Goal: Communication & Community: Answer question/provide support

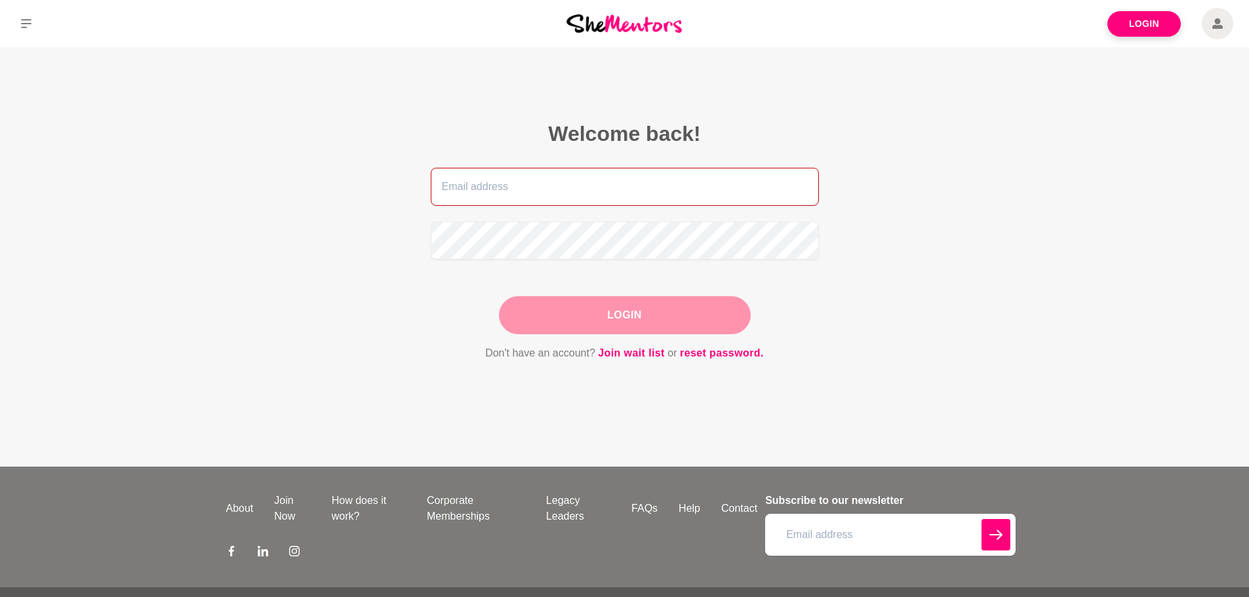
type input "[PERSON_NAME][EMAIL_ADDRESS][DOMAIN_NAME]"
click at [663, 311] on div "Login" at bounding box center [625, 315] width 252 height 38
click at [653, 318] on button "Login" at bounding box center [625, 315] width 252 height 38
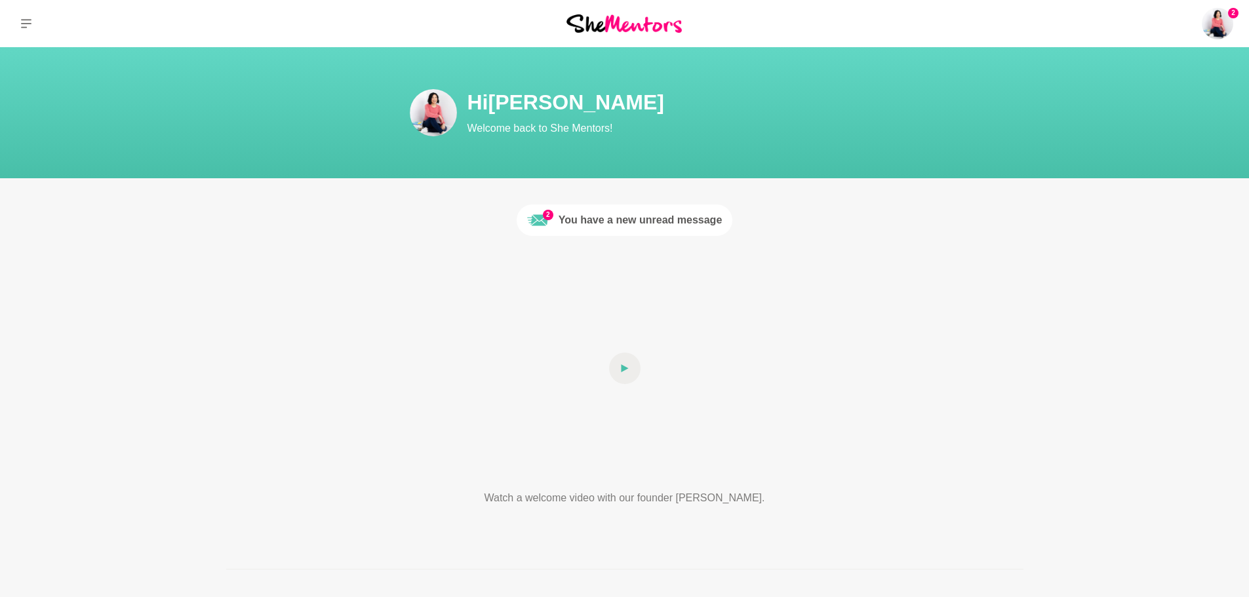
click at [670, 221] on div "You have a new unread message" at bounding box center [640, 220] width 164 height 16
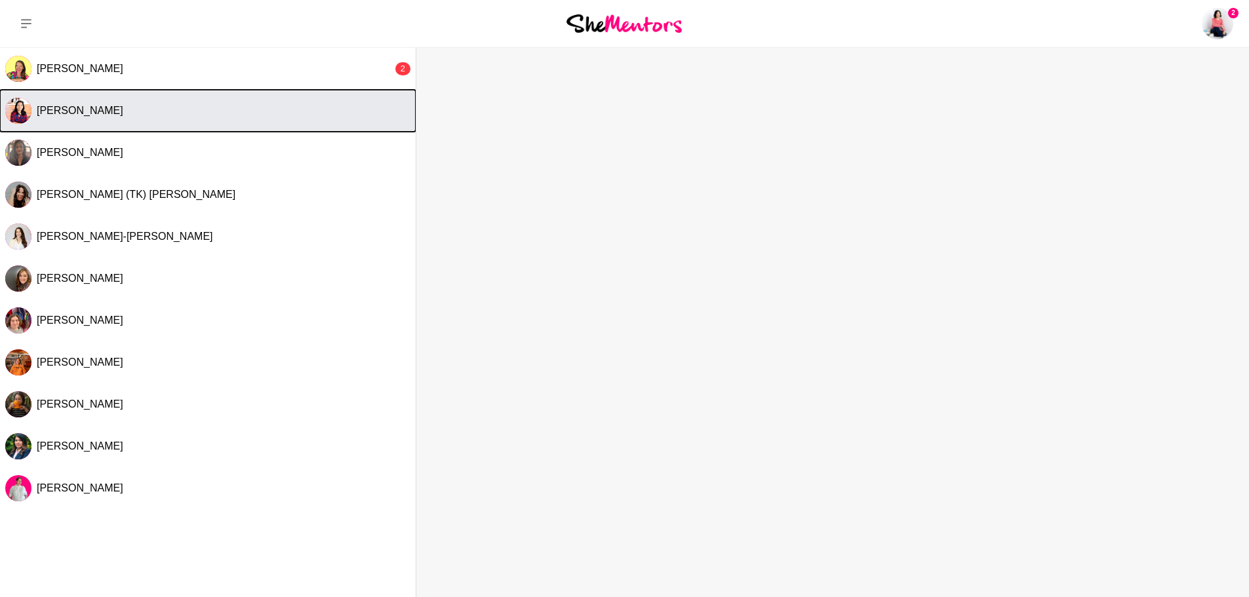
click at [203, 100] on button "[PERSON_NAME]" at bounding box center [208, 111] width 416 height 42
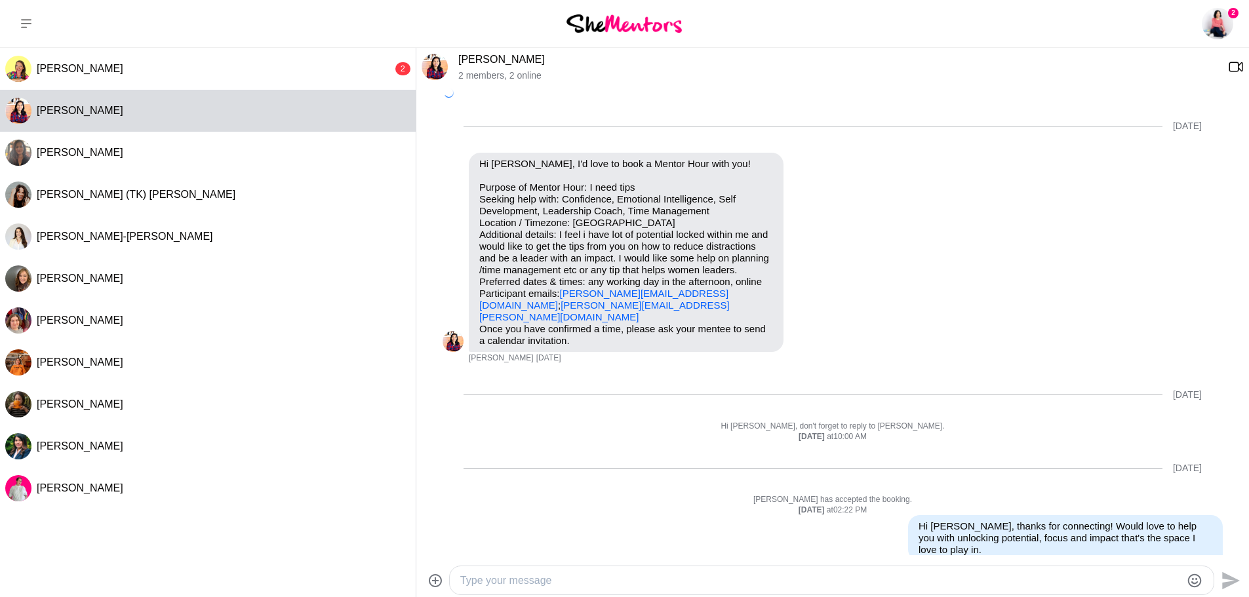
scroll to position [141, 0]
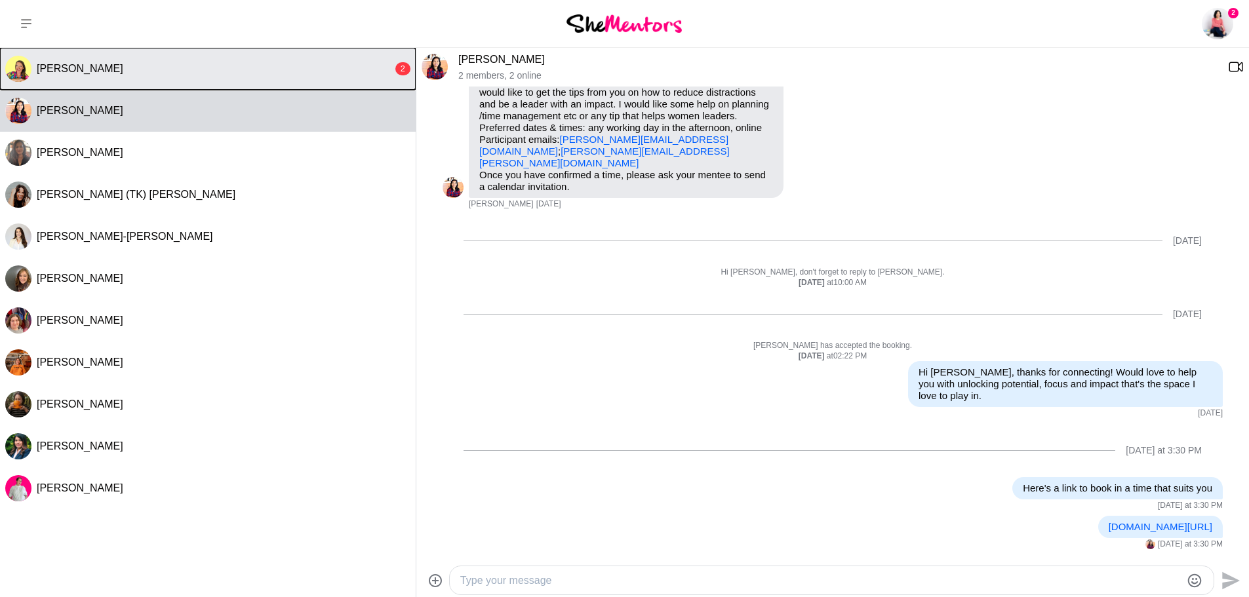
click at [213, 68] on div "[PERSON_NAME]" at bounding box center [215, 68] width 356 height 13
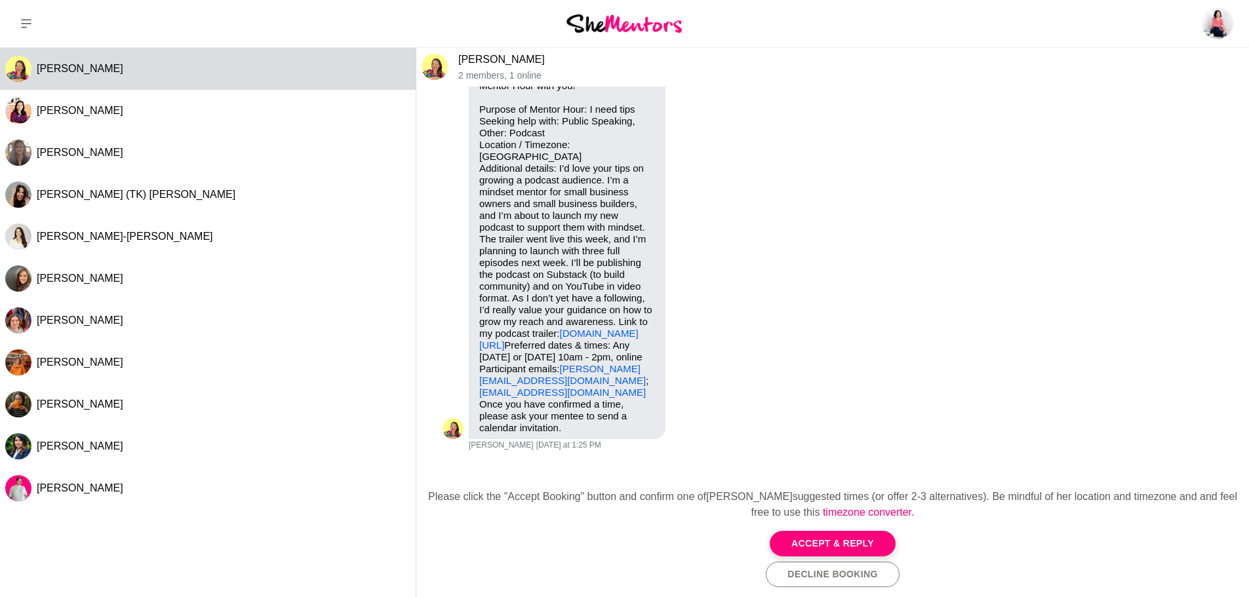
scroll to position [24, 0]
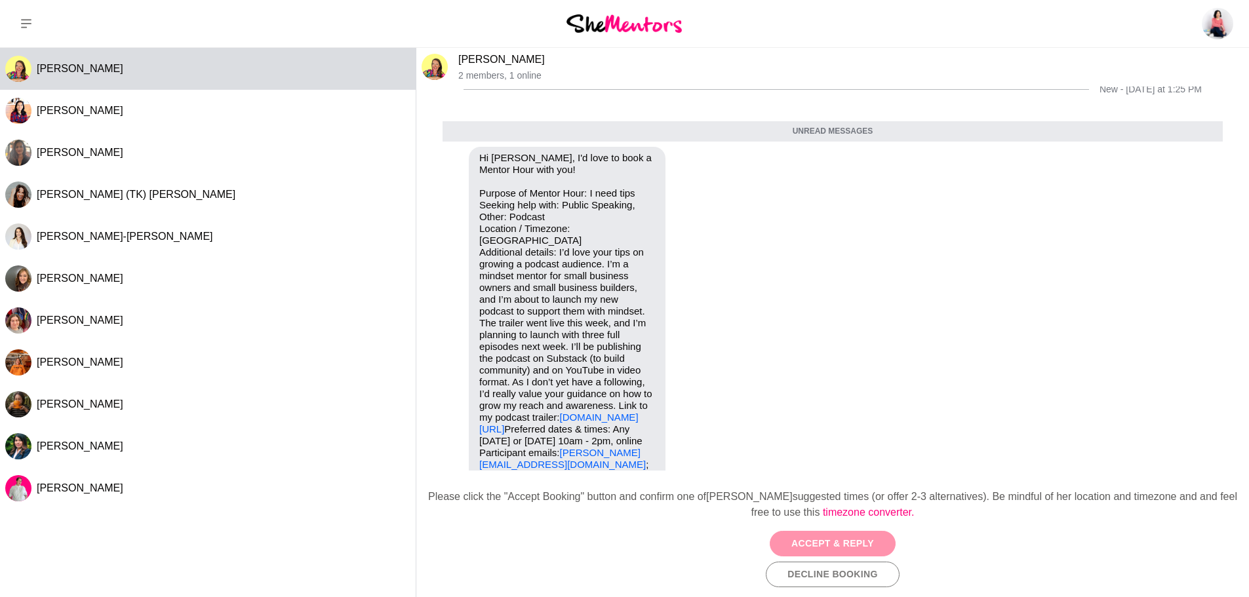
click at [847, 540] on button "Accept & Reply" at bounding box center [833, 544] width 126 height 26
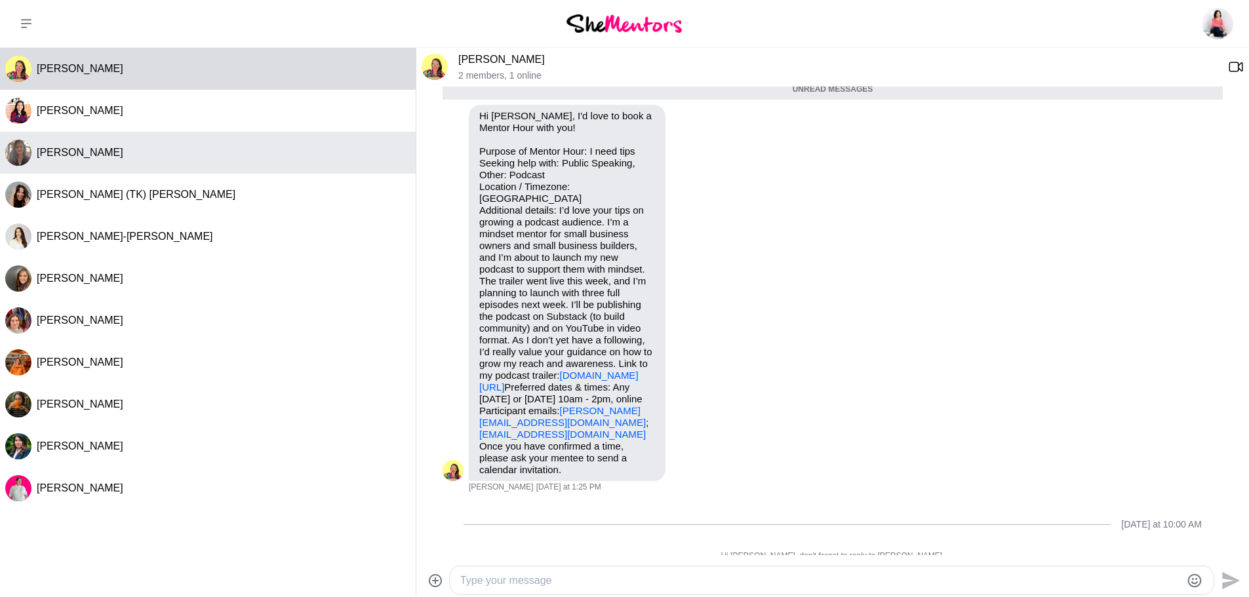
scroll to position [90, 0]
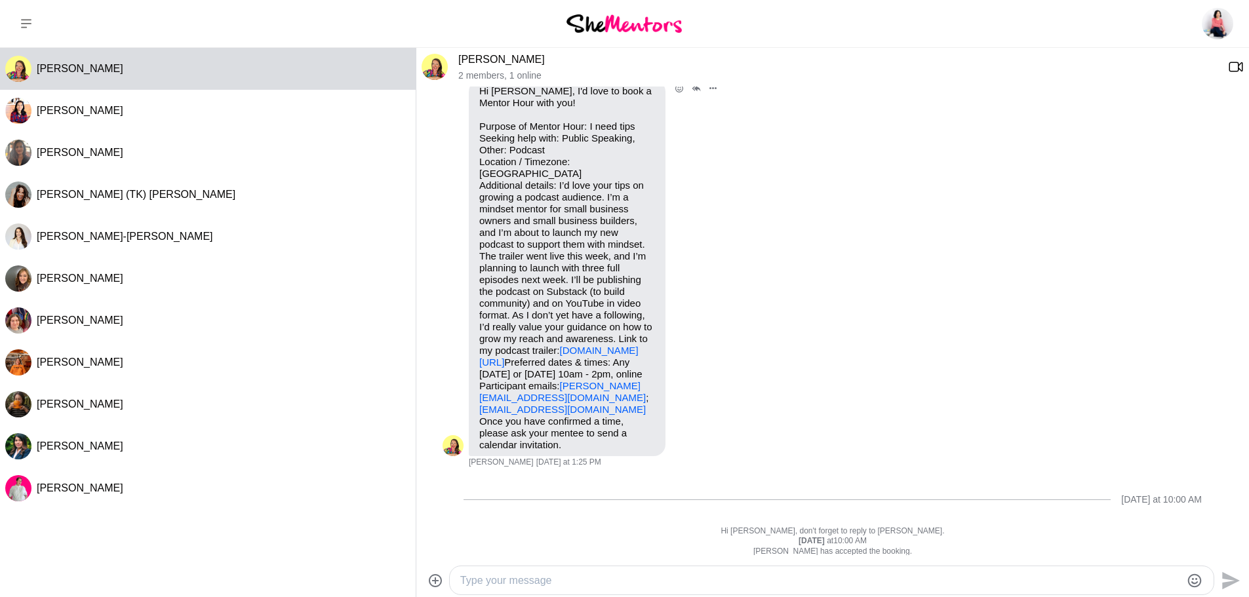
click at [592, 345] on link "[DOMAIN_NAME][URL]" at bounding box center [558, 356] width 159 height 23
click at [527, 586] on textarea "Type your message" at bounding box center [820, 581] width 720 height 16
click at [605, 580] on textarea "Hi [PERSON_NAME]" at bounding box center [820, 581] width 720 height 16
paste textarea "[URL][DOMAIN_NAME]"
type textarea "Hi [PERSON_NAME], congratulations! Happy to chat, here's my calendar to find a …"
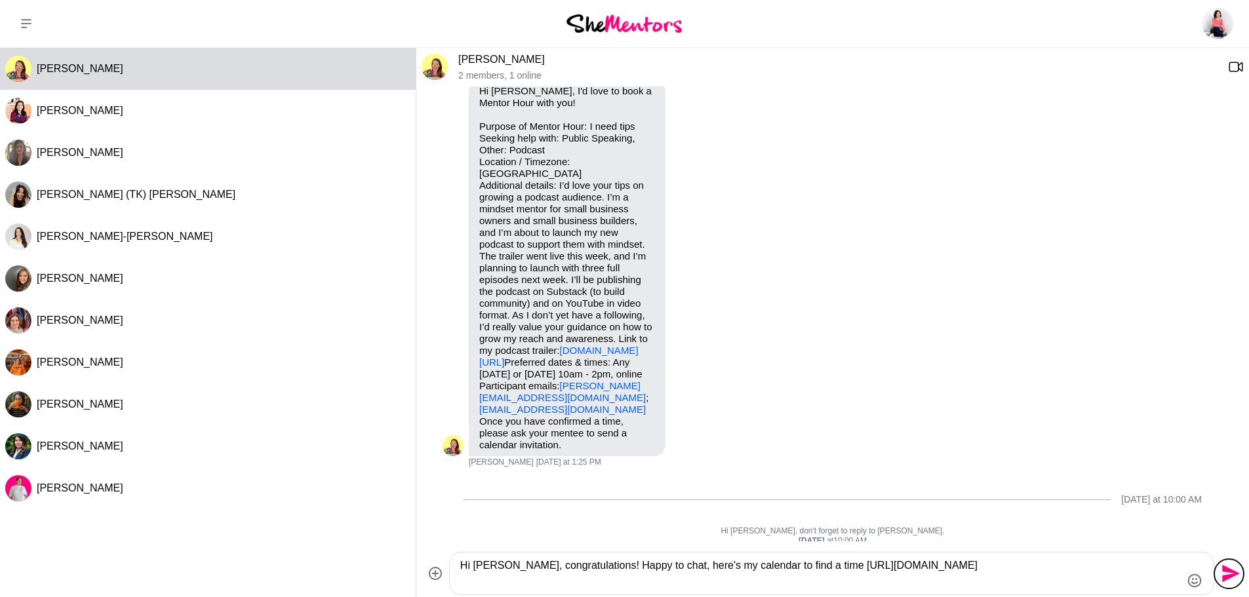
click at [1230, 574] on icon "Send" at bounding box center [1229, 573] width 21 height 21
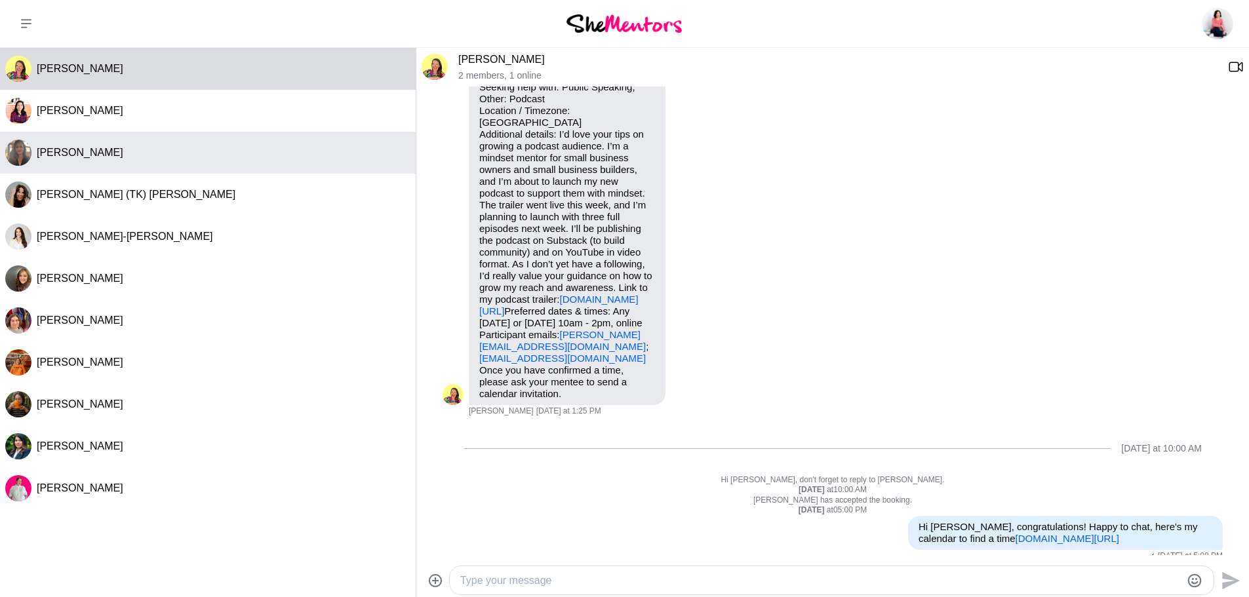
scroll to position [155, 0]
